Goal: Register for event/course

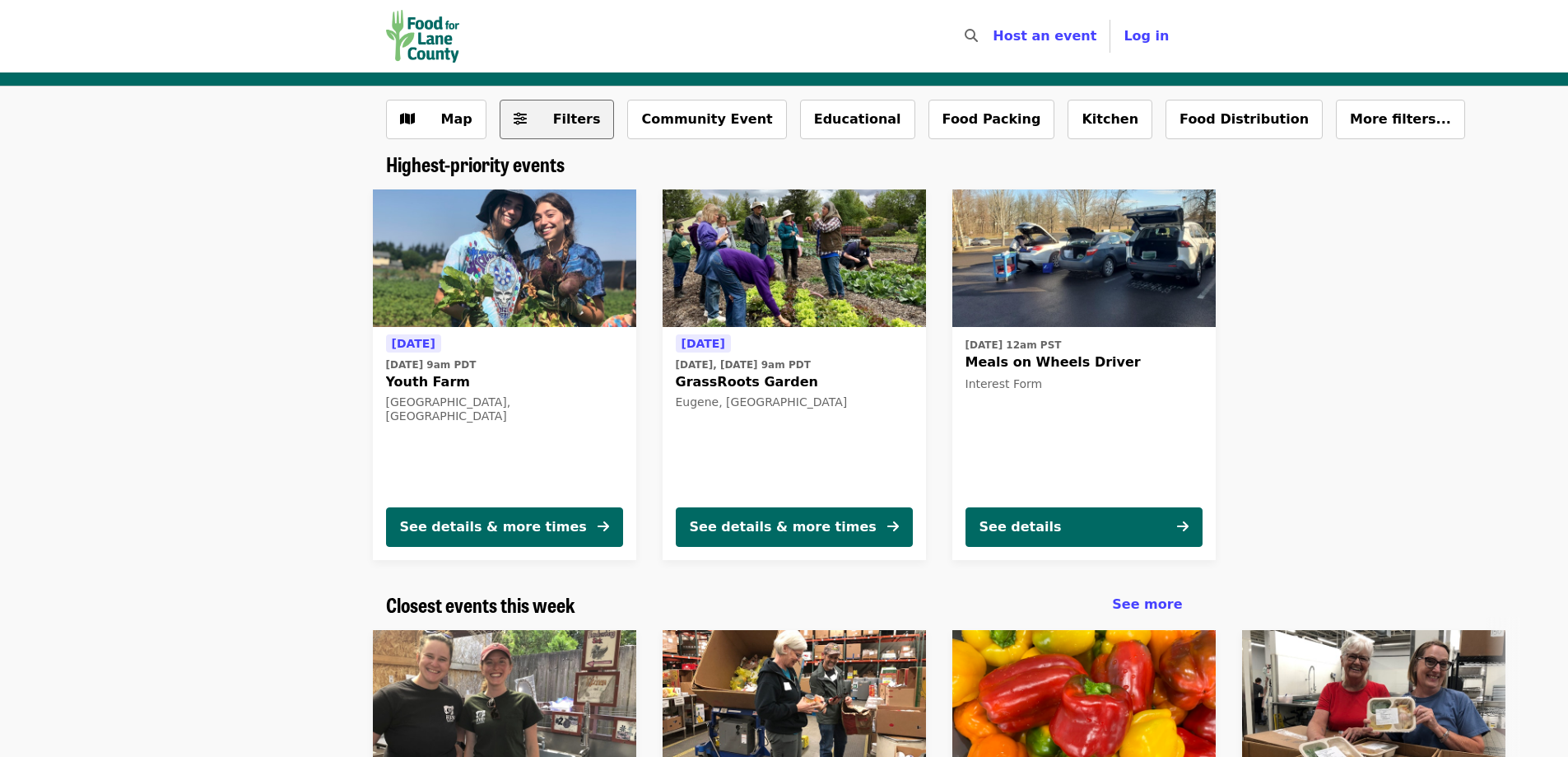
click at [524, 128] on button "Filters" at bounding box center [557, 119] width 115 height 39
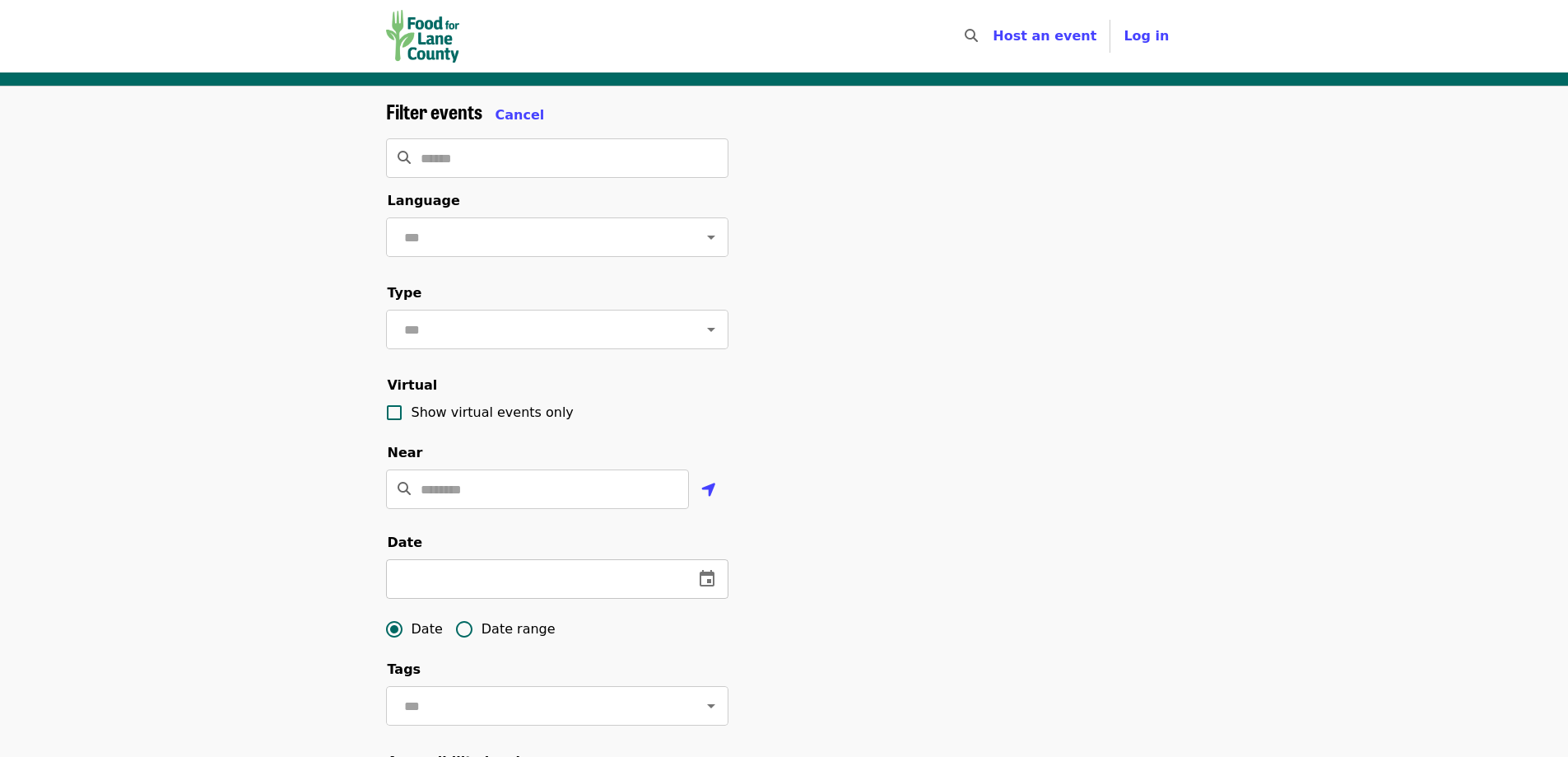
click at [537, 598] on input "text" at bounding box center [533, 578] width 295 height 39
click at [697, 589] on icon "change date" at bounding box center [707, 579] width 20 height 20
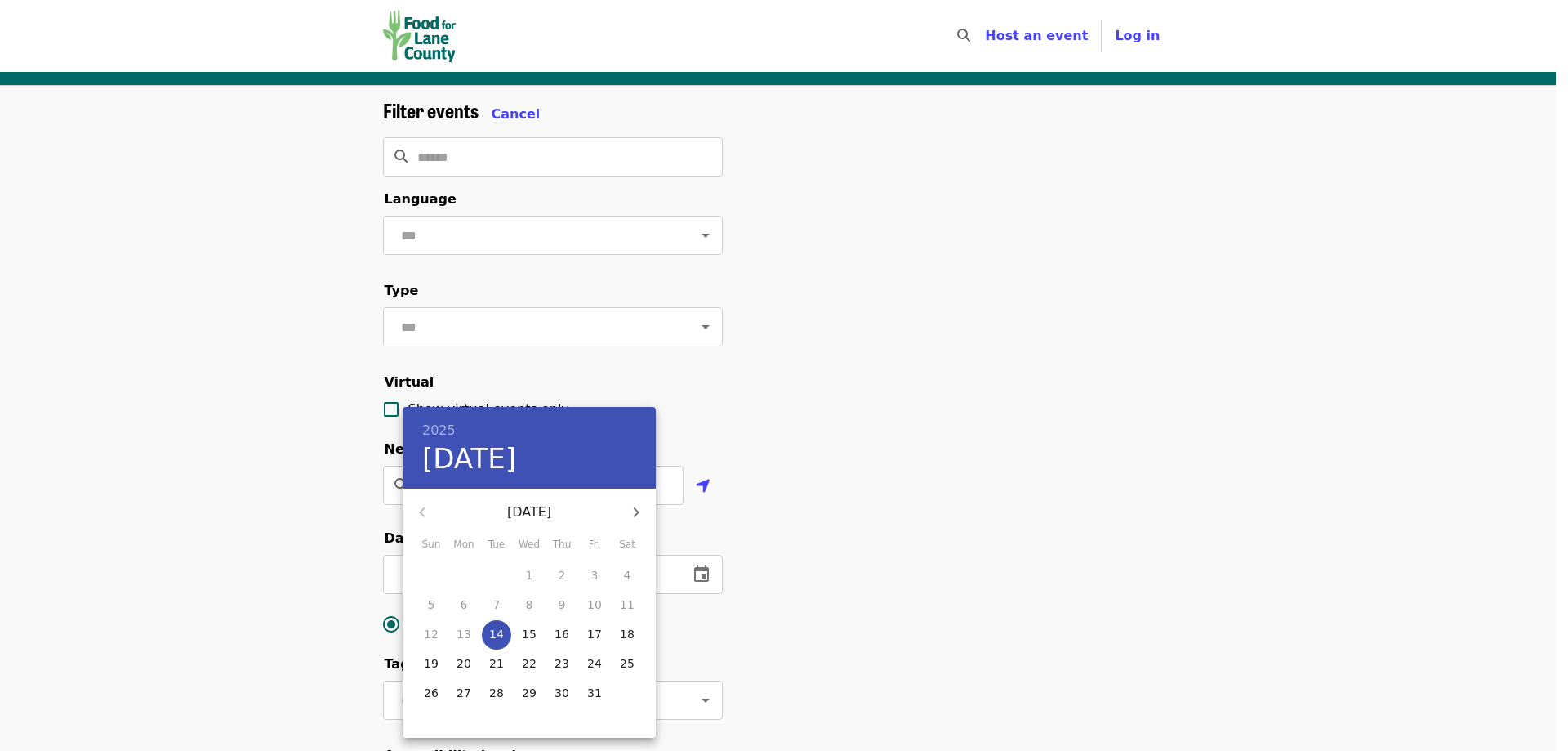
click at [503, 637] on span "14" at bounding box center [496, 634] width 29 height 16
type input "**********"
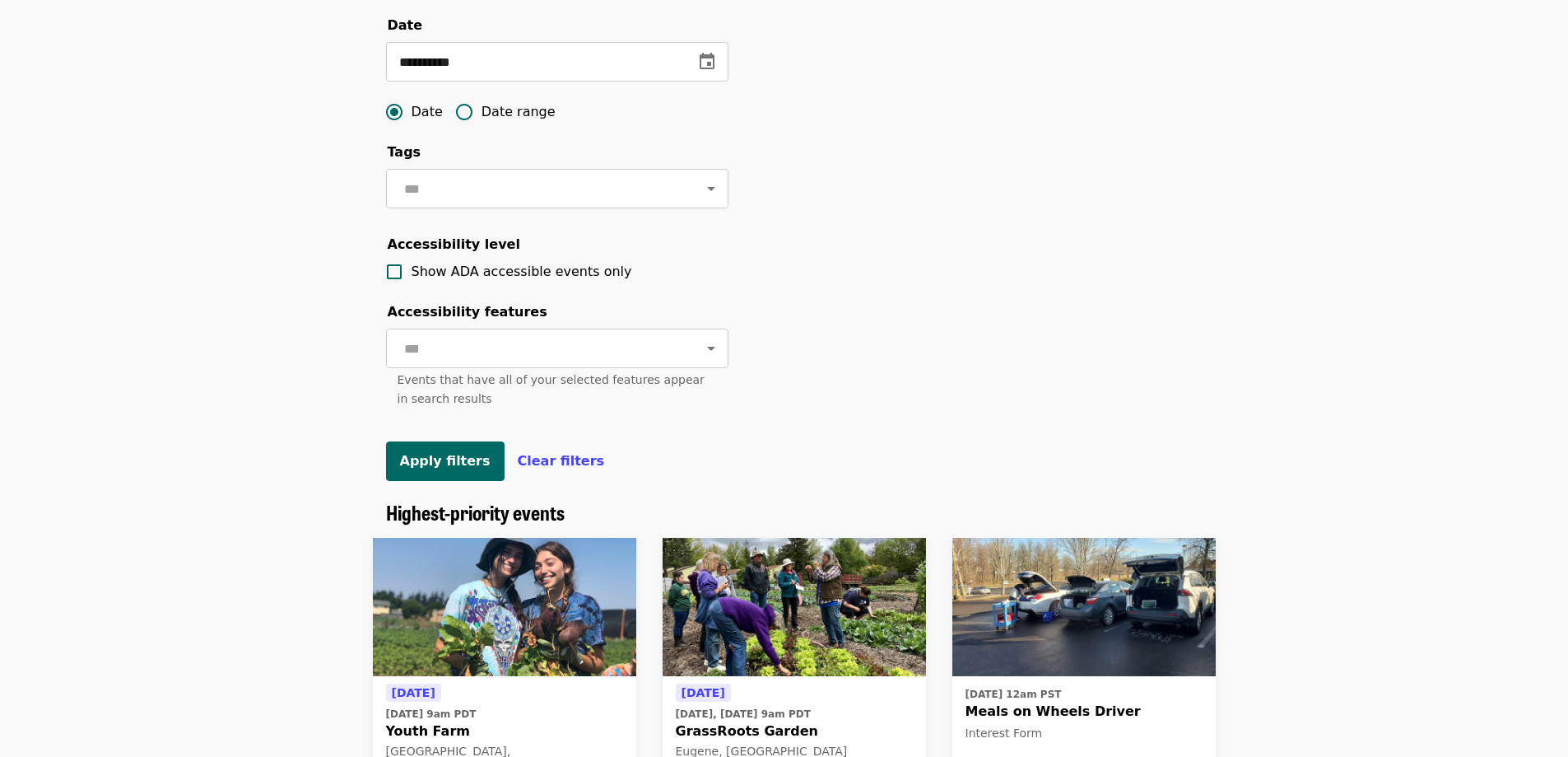
scroll to position [576, 0]
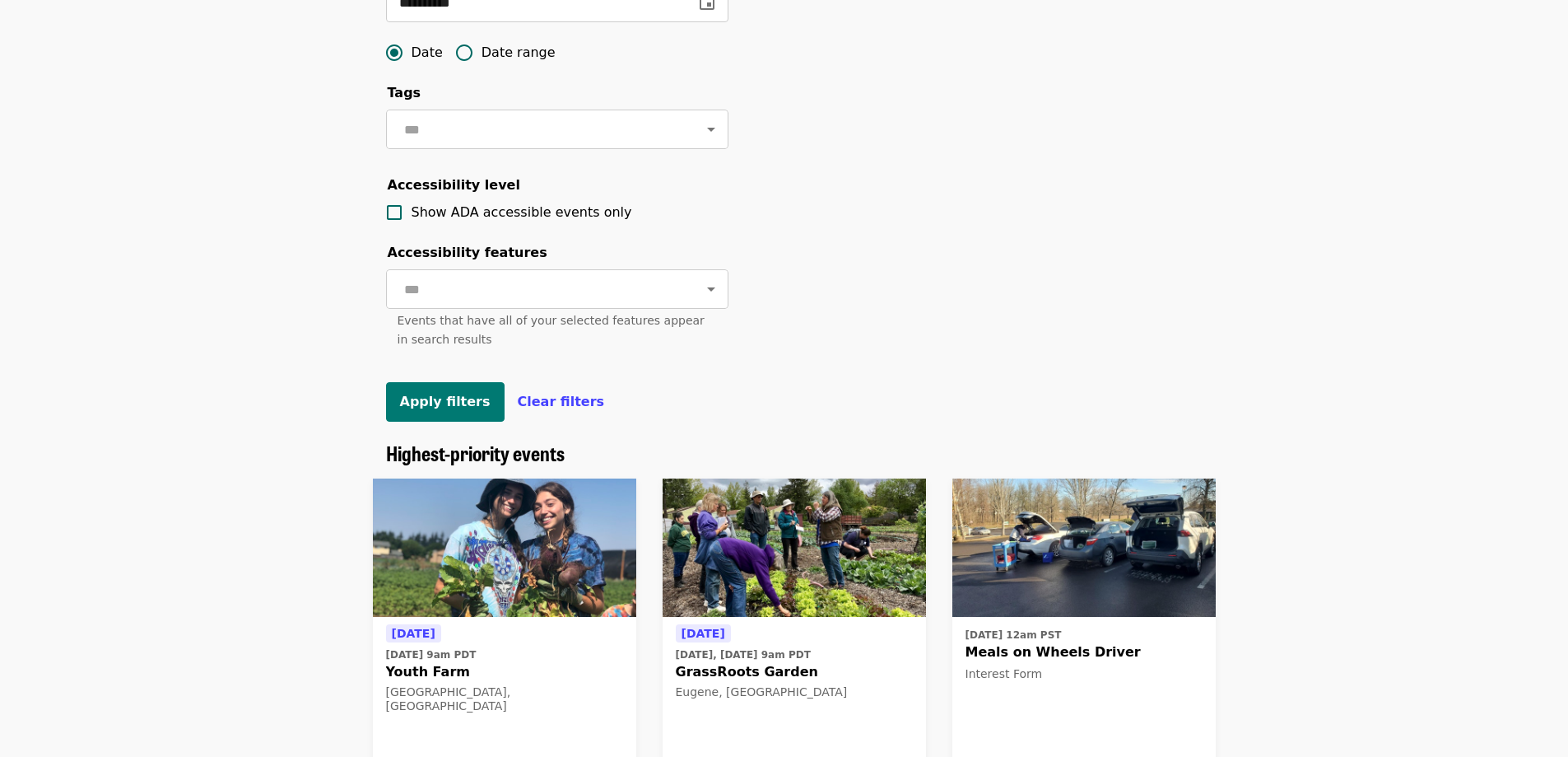
click at [430, 409] on span "Apply filters" at bounding box center [444, 401] width 90 height 16
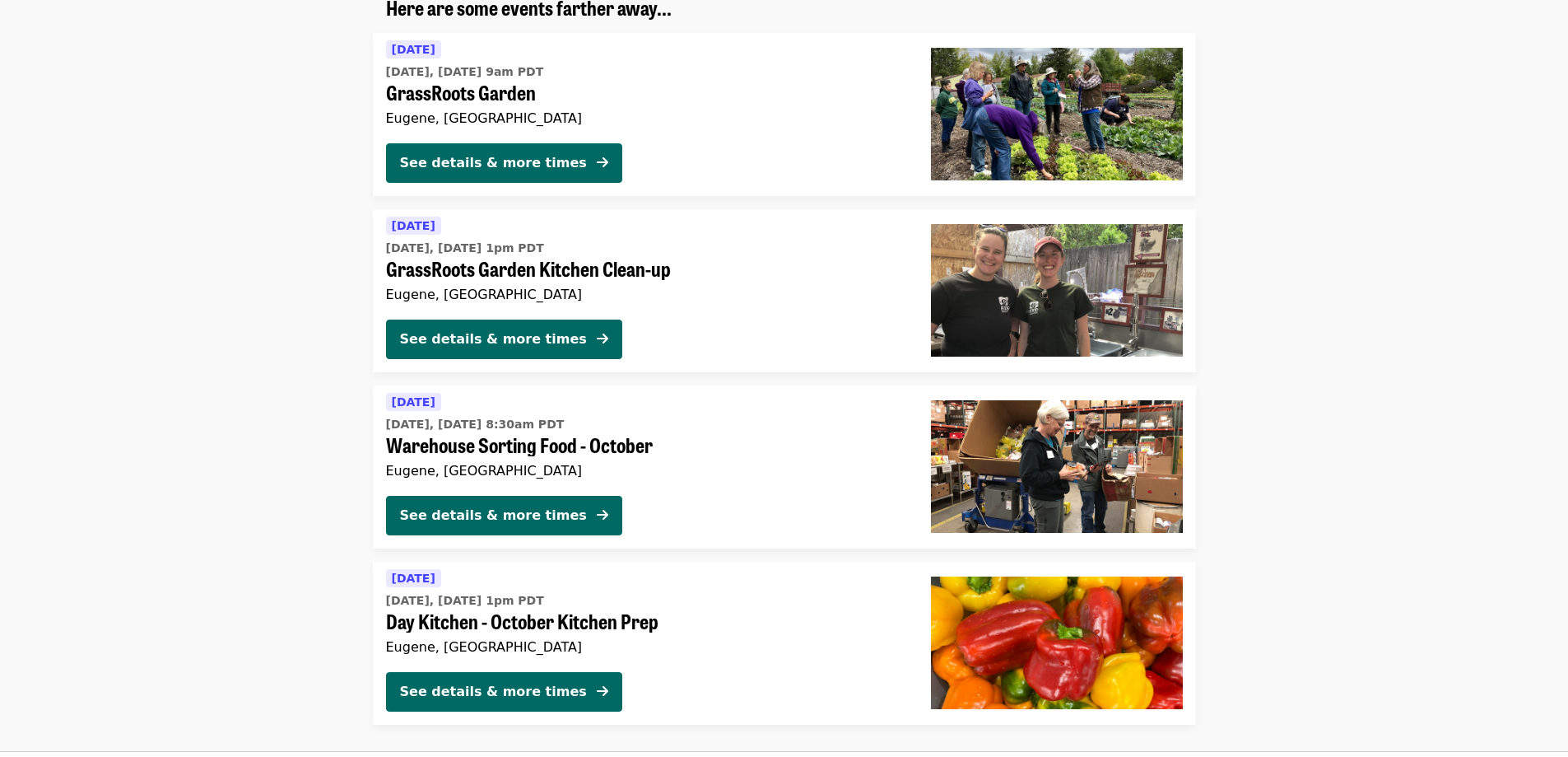
scroll to position [247, 0]
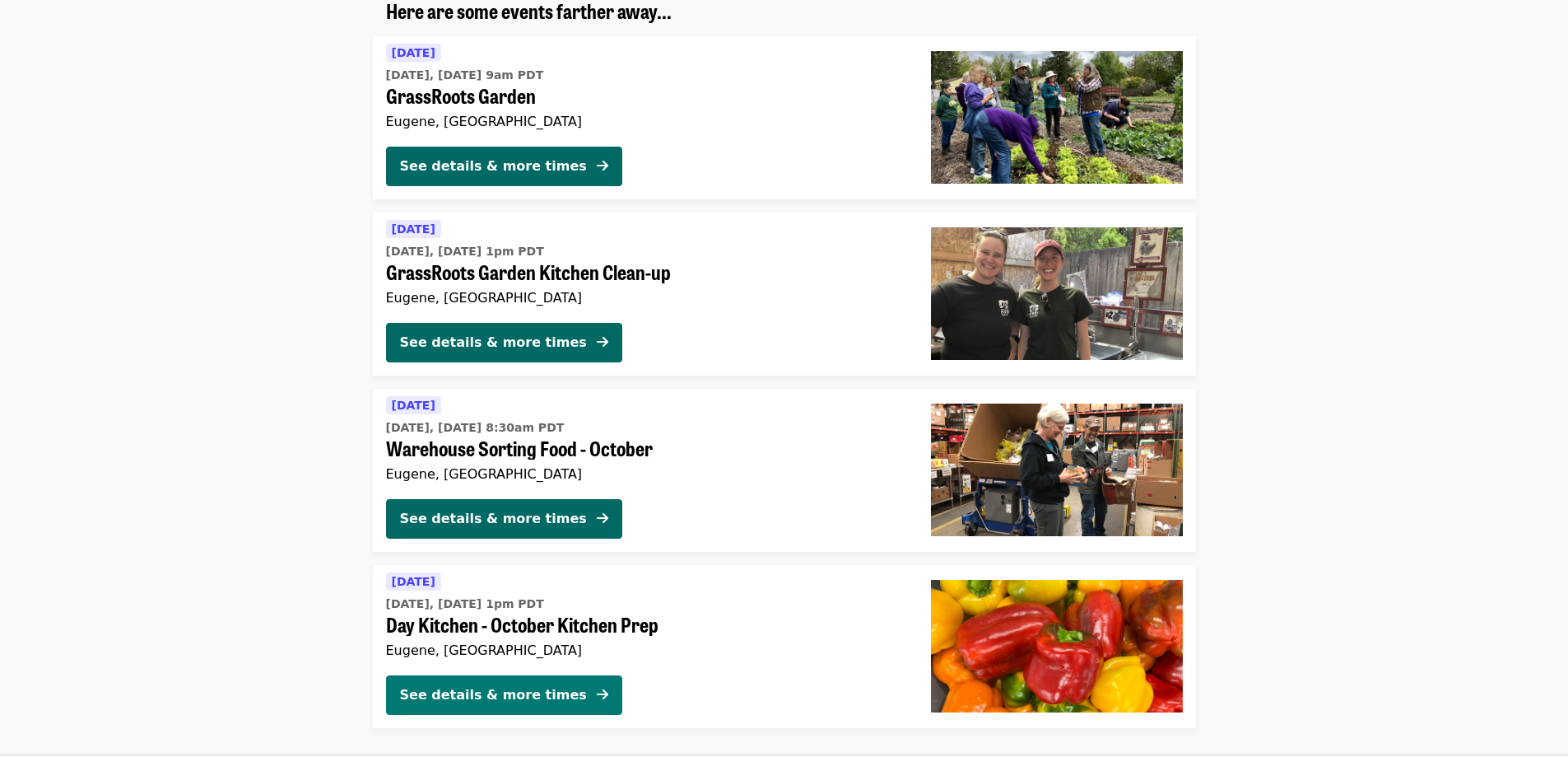
click at [539, 695] on div "See details & more times" at bounding box center [493, 695] width 187 height 20
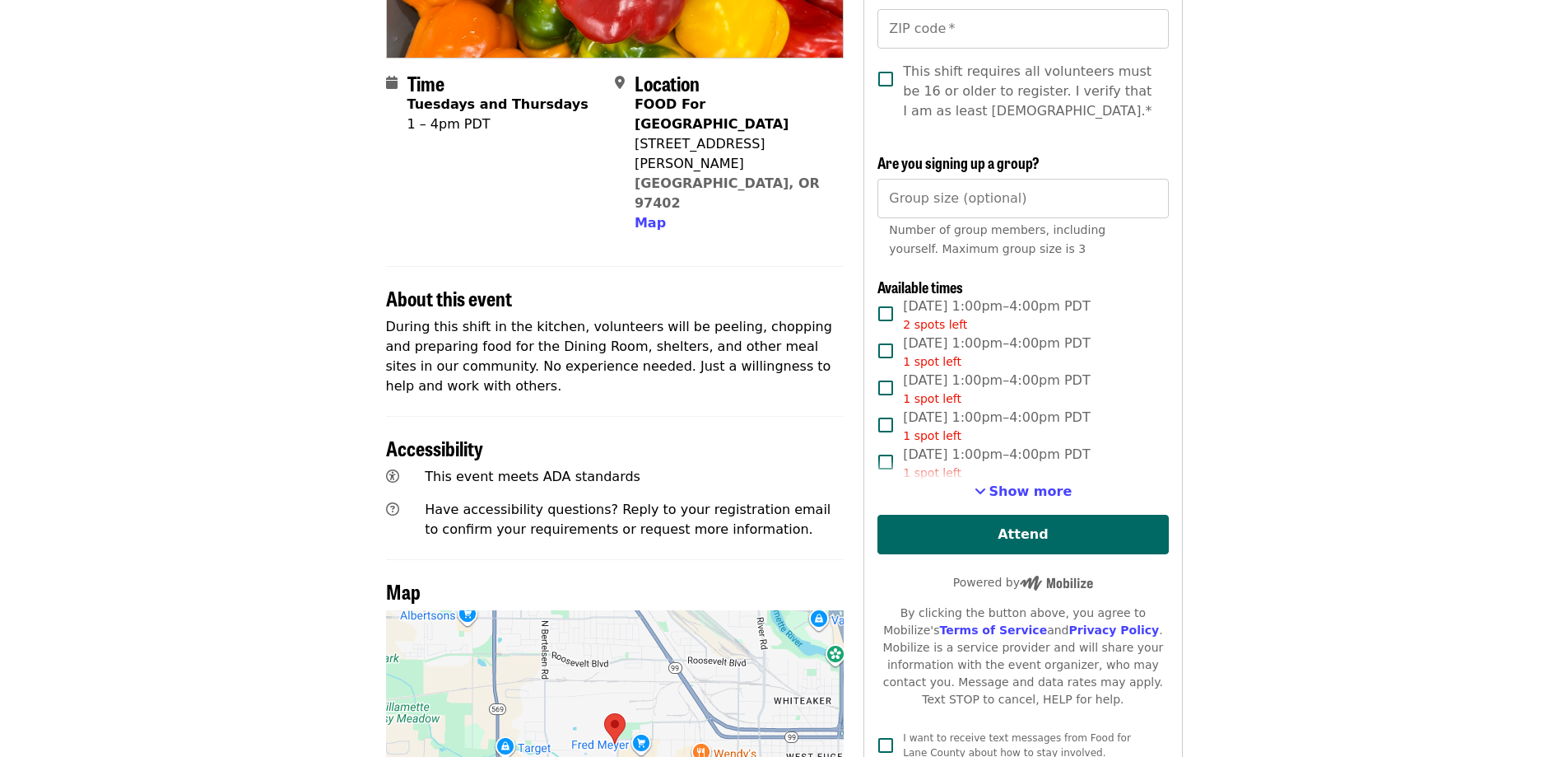
scroll to position [412, 0]
